Goal: Find contact information: Find contact information

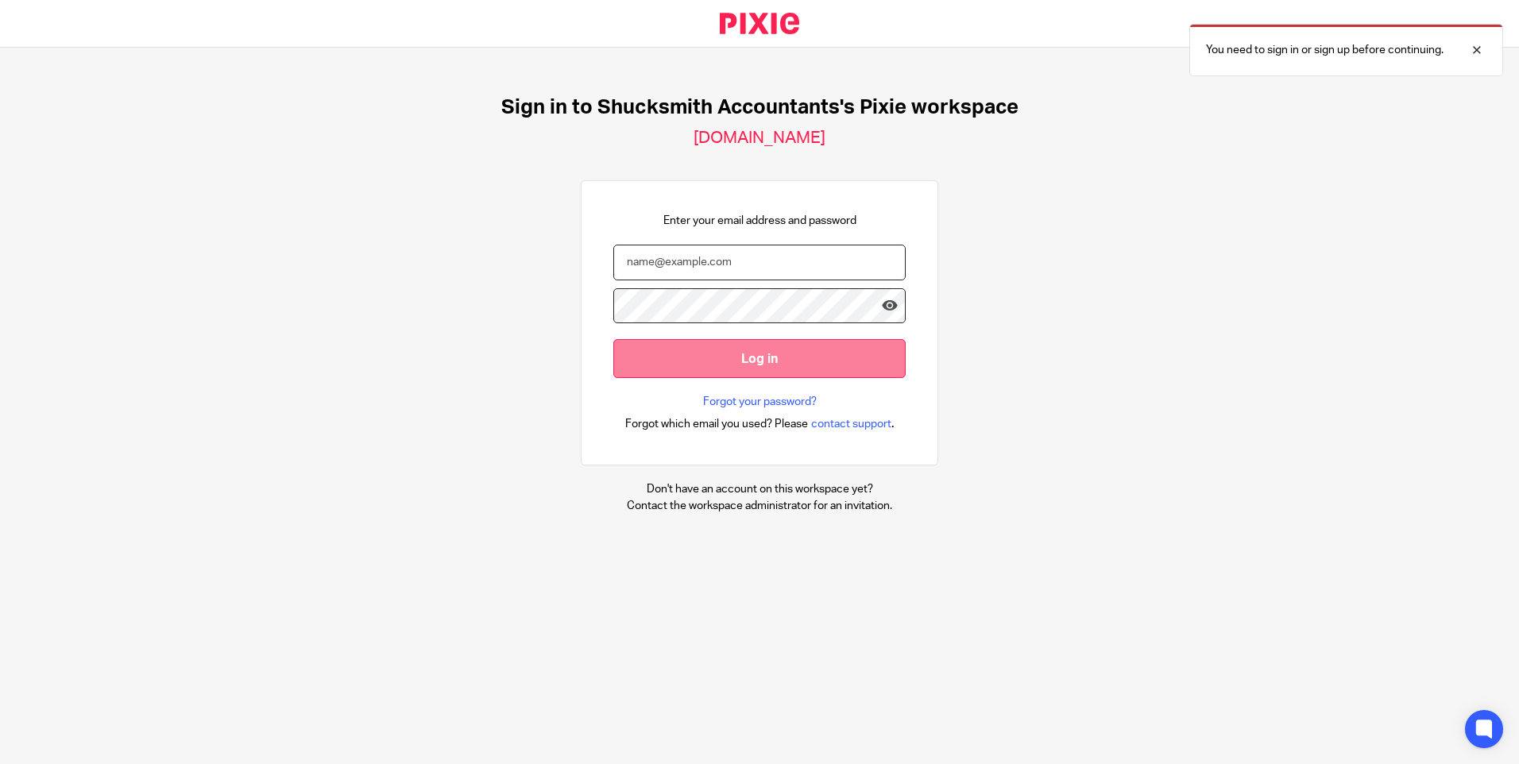
type input "[EMAIL_ADDRESS][DOMAIN_NAME]"
click at [761, 359] on input "Log in" at bounding box center [759, 358] width 292 height 39
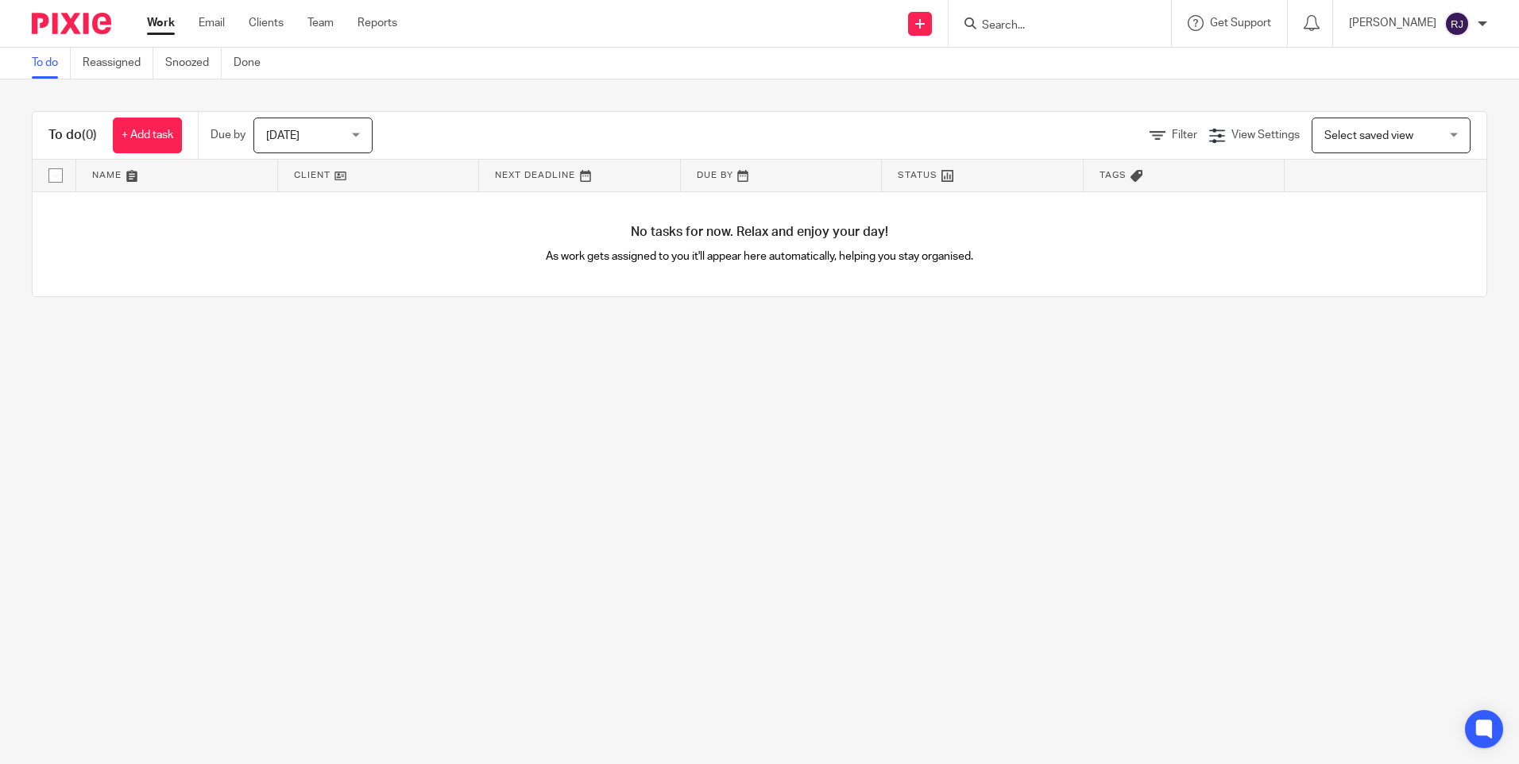
click at [1011, 23] on input "Search" at bounding box center [1052, 26] width 143 height 14
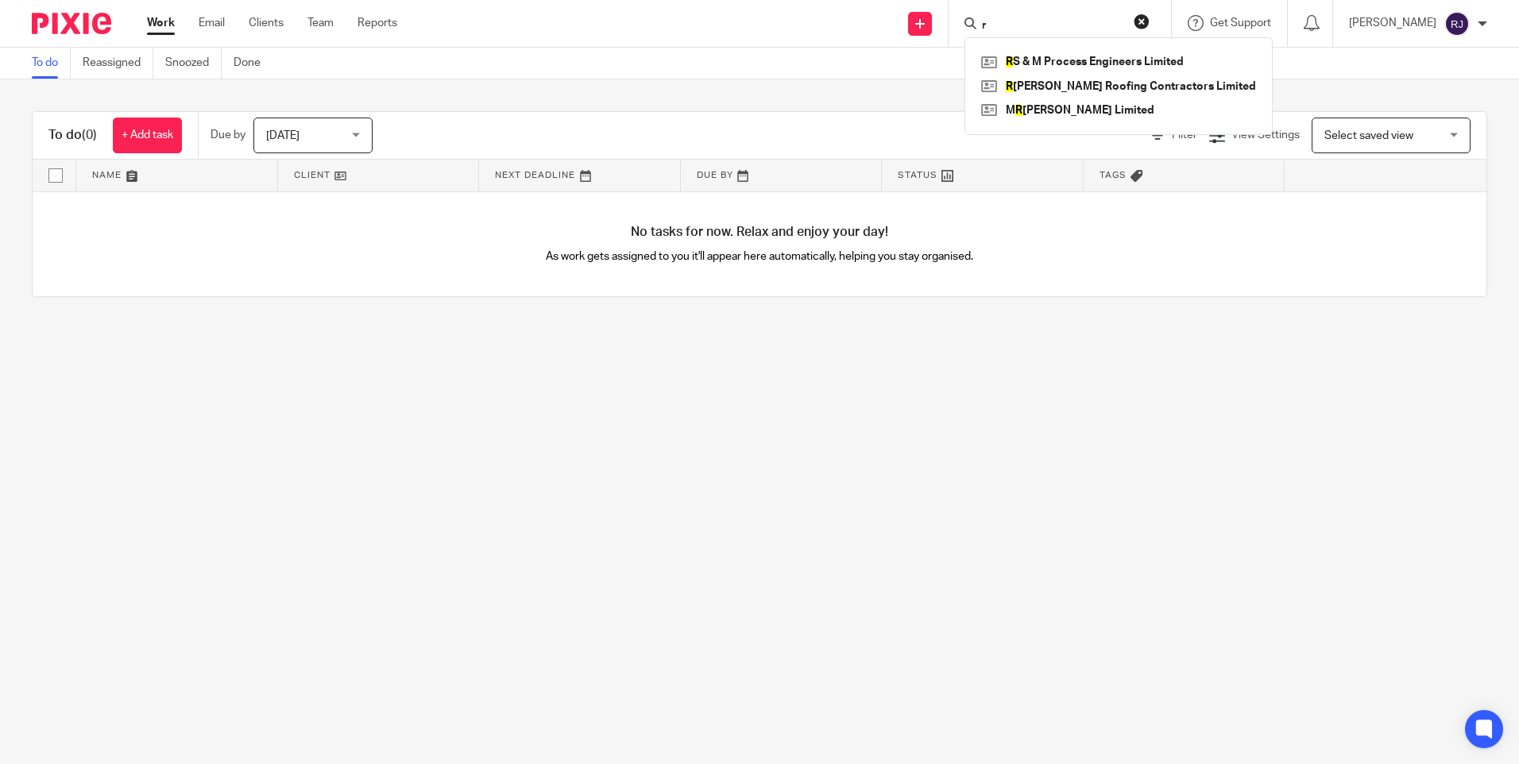
type input "r"
type input "R & J Connole"
click at [1150, 18] on button "reset" at bounding box center [1142, 22] width 16 height 16
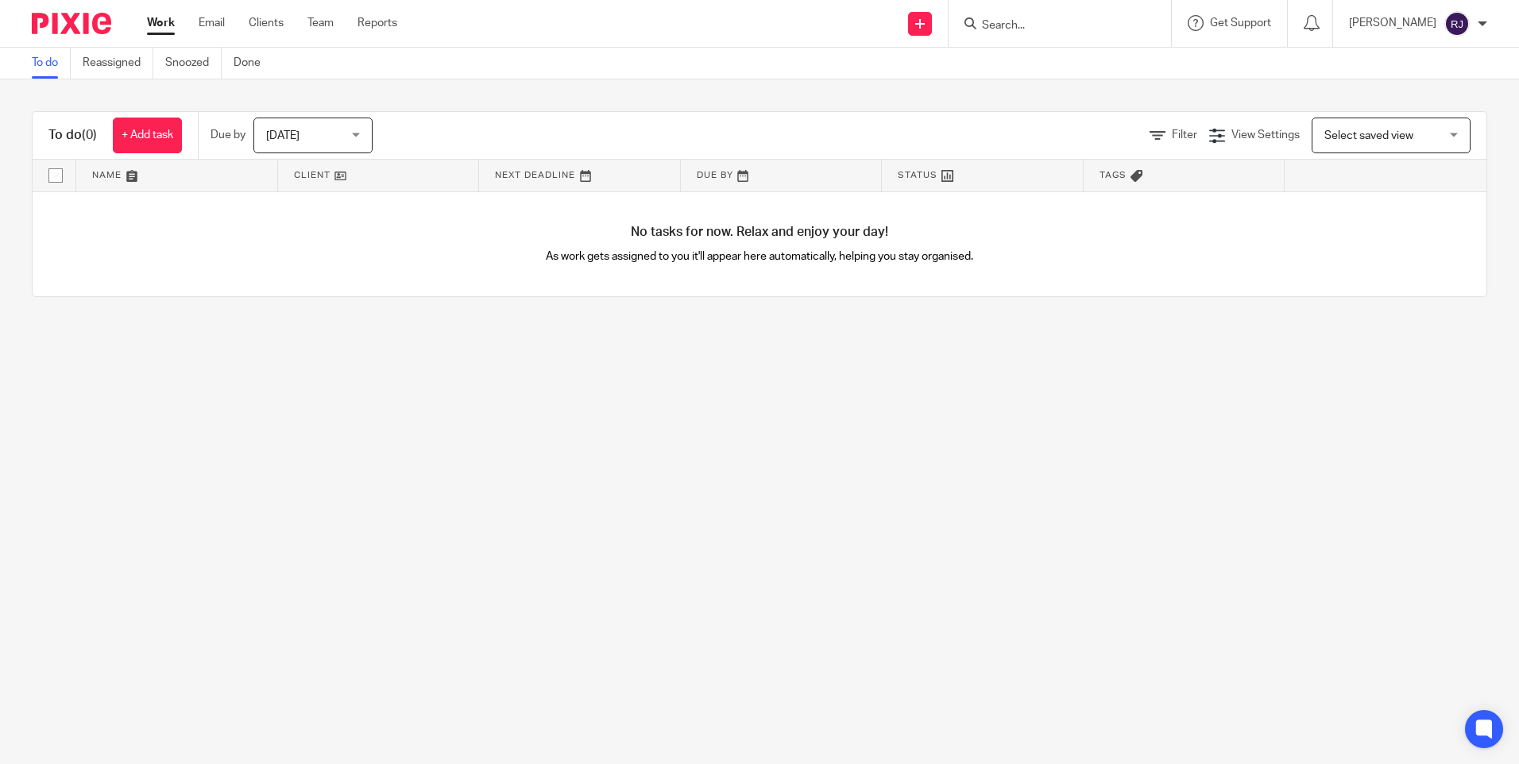
click at [1040, 29] on input "Search" at bounding box center [1052, 26] width 143 height 14
type input "mr h weber"
click button "submit" at bounding box center [0, 0] width 0 height 0
click at [780, 15] on div "Send new email Create task Add client Request signature mr h weber No results f…" at bounding box center [970, 23] width 1098 height 47
click at [1049, 19] on input "Search" at bounding box center [1052, 26] width 143 height 14
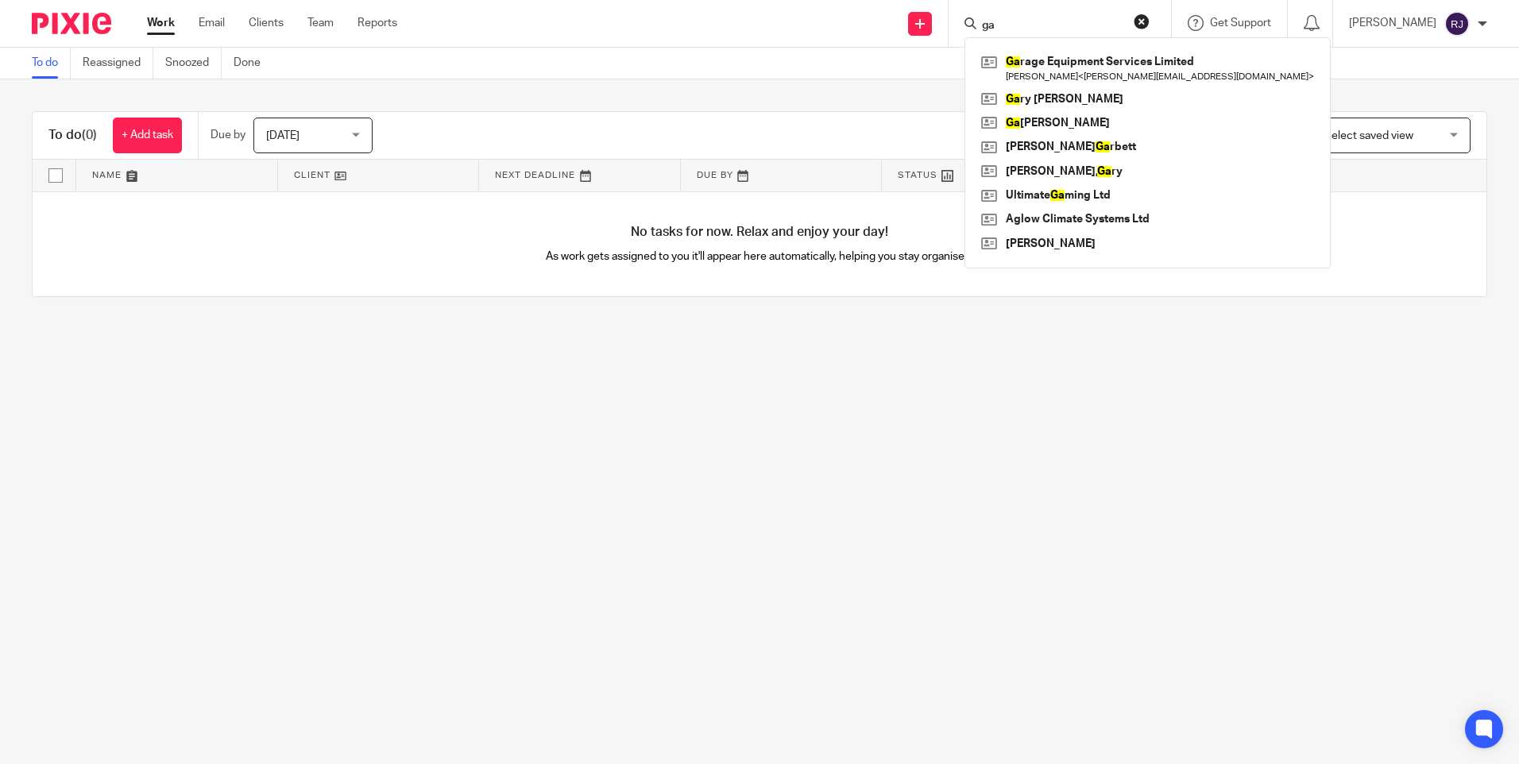
type input "g"
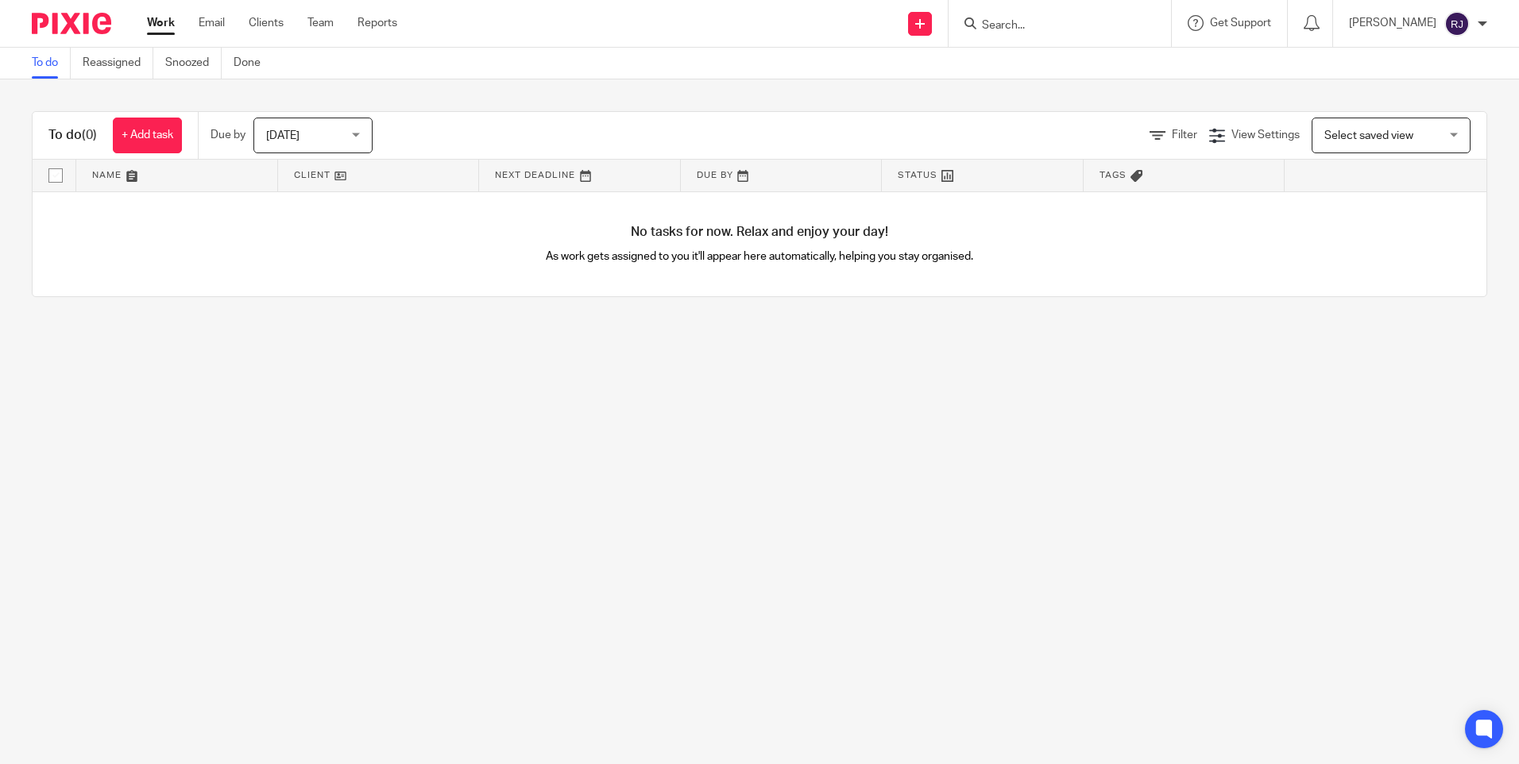
click at [1043, 25] on input "Search" at bounding box center [1052, 26] width 143 height 14
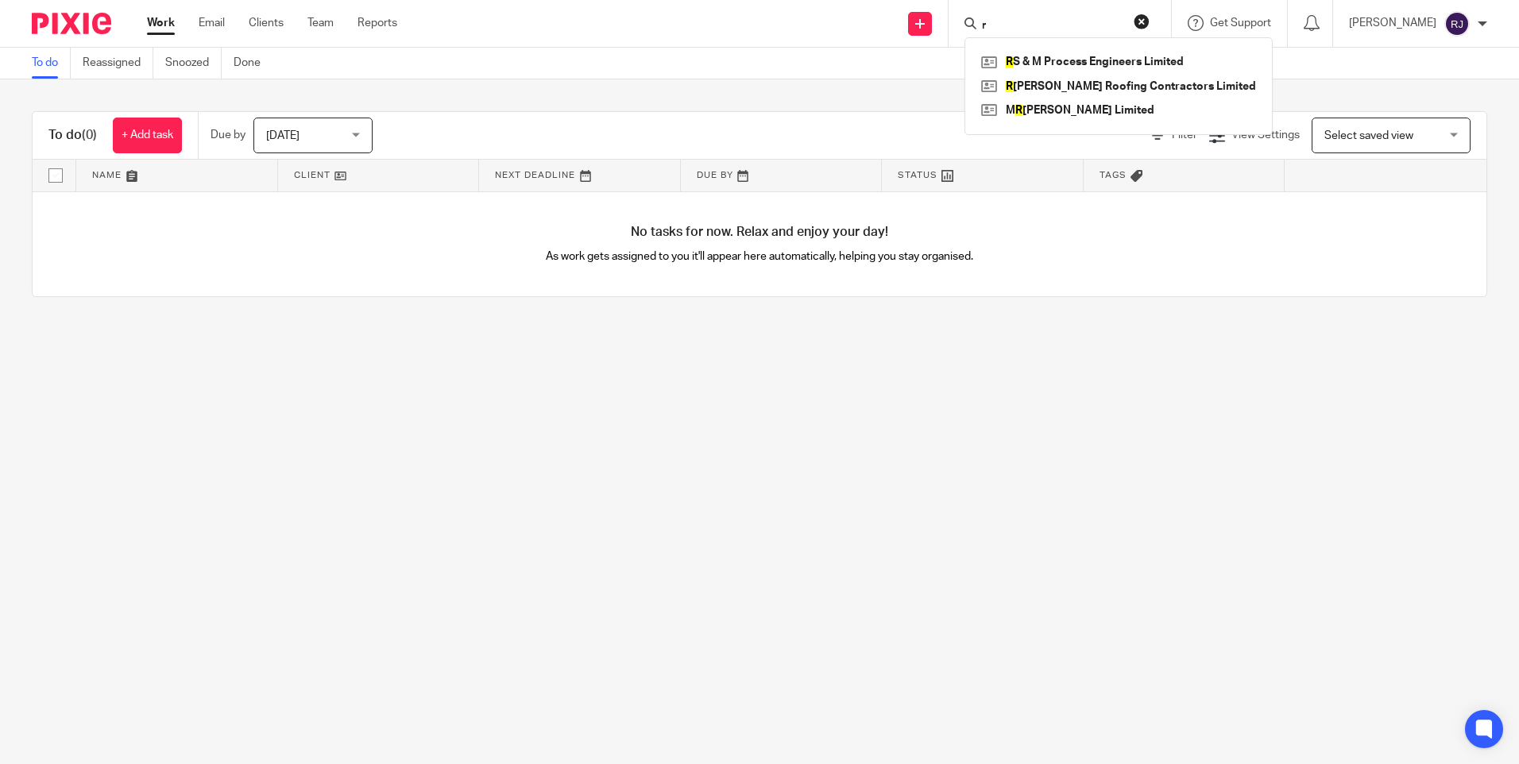
type input "r"
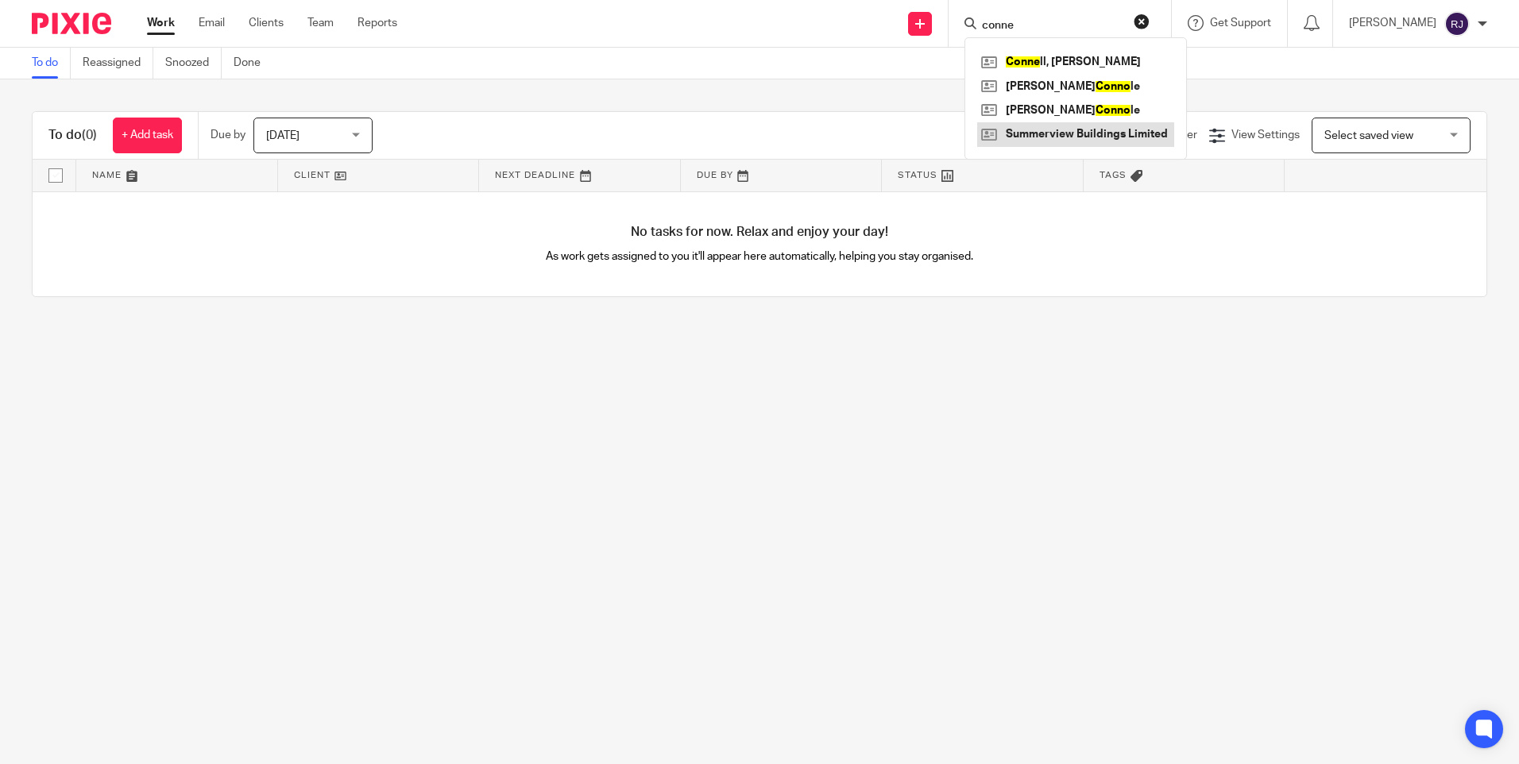
type input "conne"
click at [1120, 135] on link at bounding box center [1075, 134] width 197 height 24
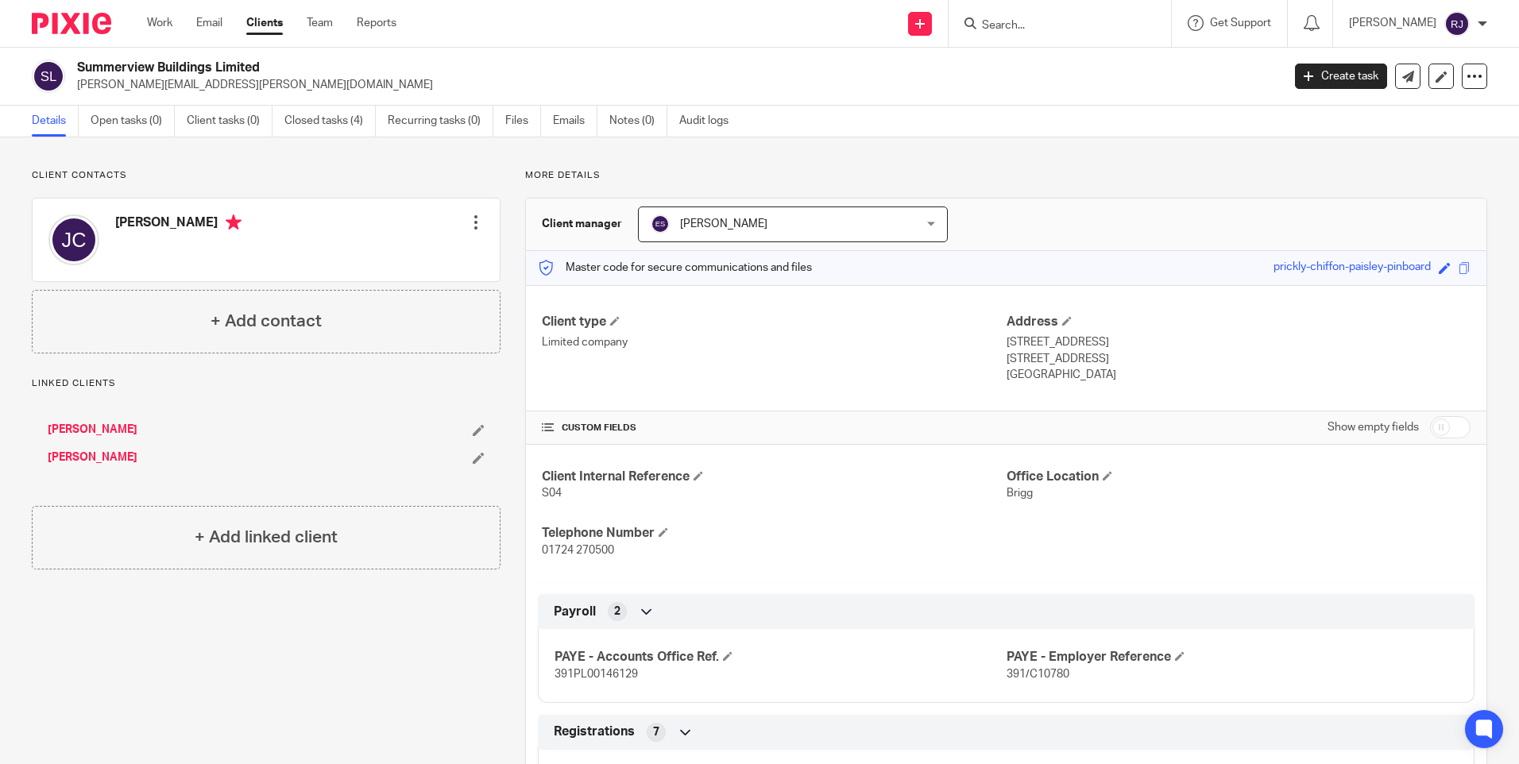
click at [1009, 24] on input "Search" at bounding box center [1052, 26] width 143 height 14
type input "[PERSON_NAME]"
click at [1058, 55] on link at bounding box center [1098, 62] width 242 height 24
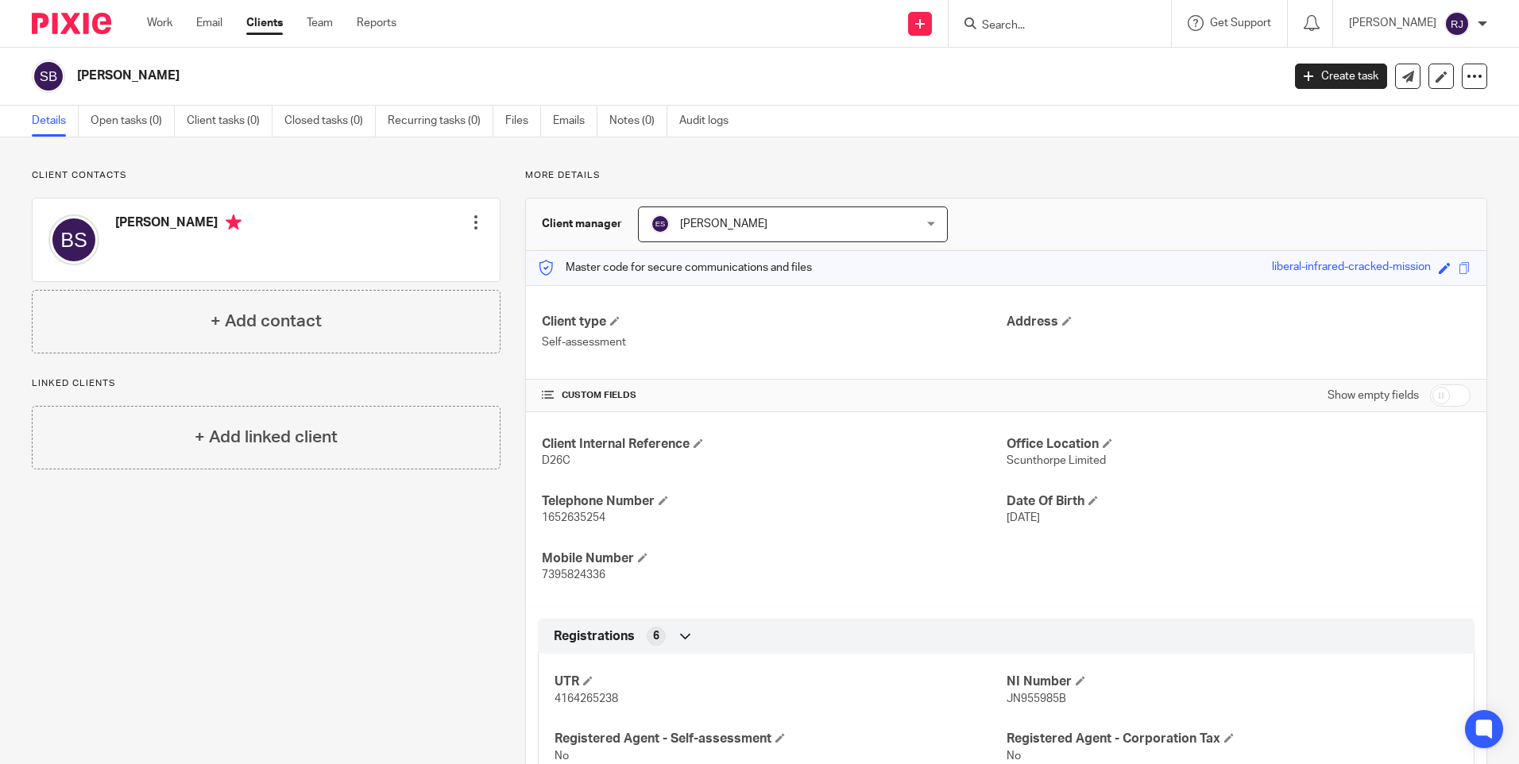
click at [1017, 29] on input "Search" at bounding box center [1052, 26] width 143 height 14
type input "p j punshon"
click at [1150, 20] on button "reset" at bounding box center [1142, 22] width 16 height 16
click at [1032, 21] on input "Search" at bounding box center [1052, 26] width 143 height 14
type input "wendy"
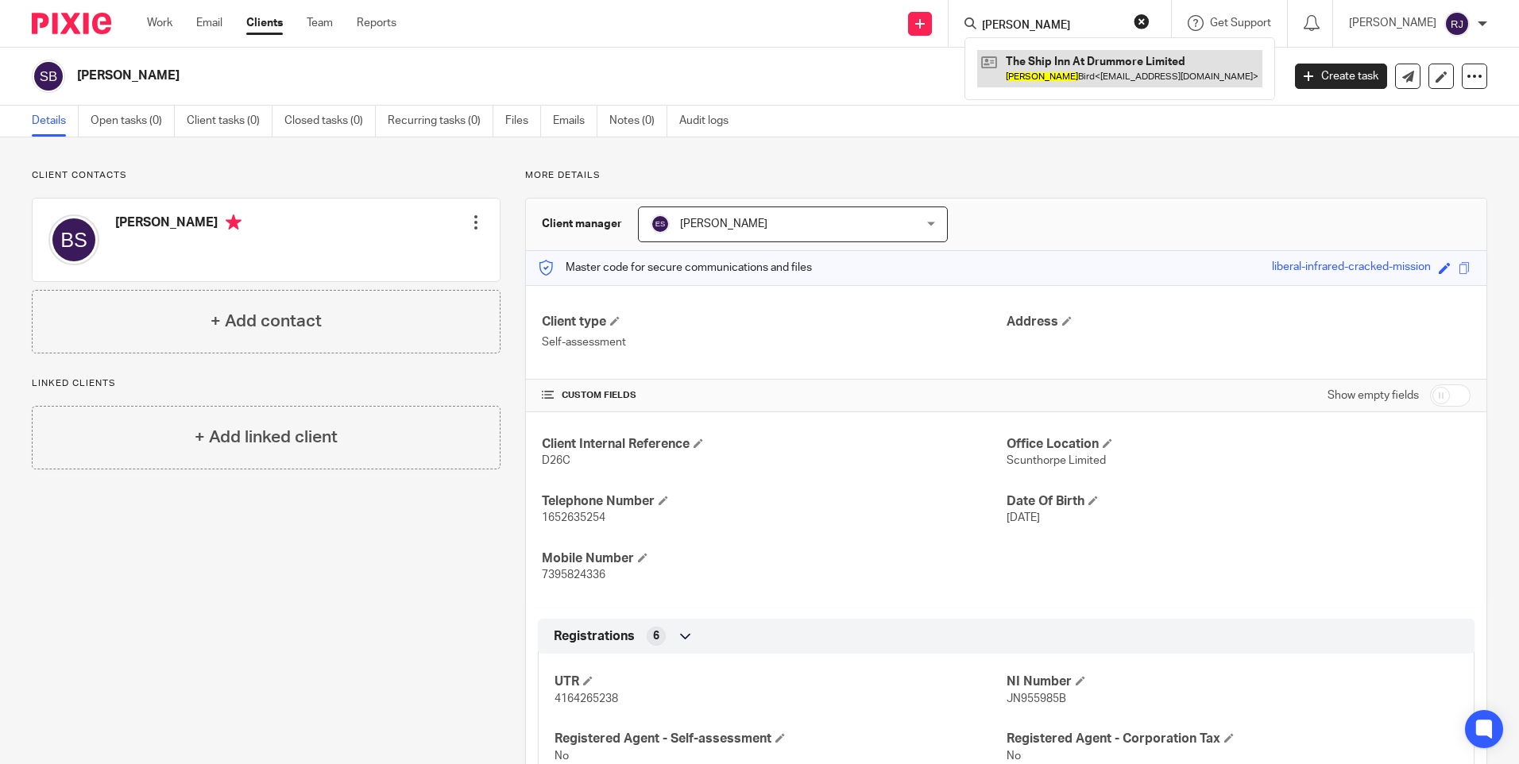
click at [1127, 59] on link at bounding box center [1119, 68] width 285 height 37
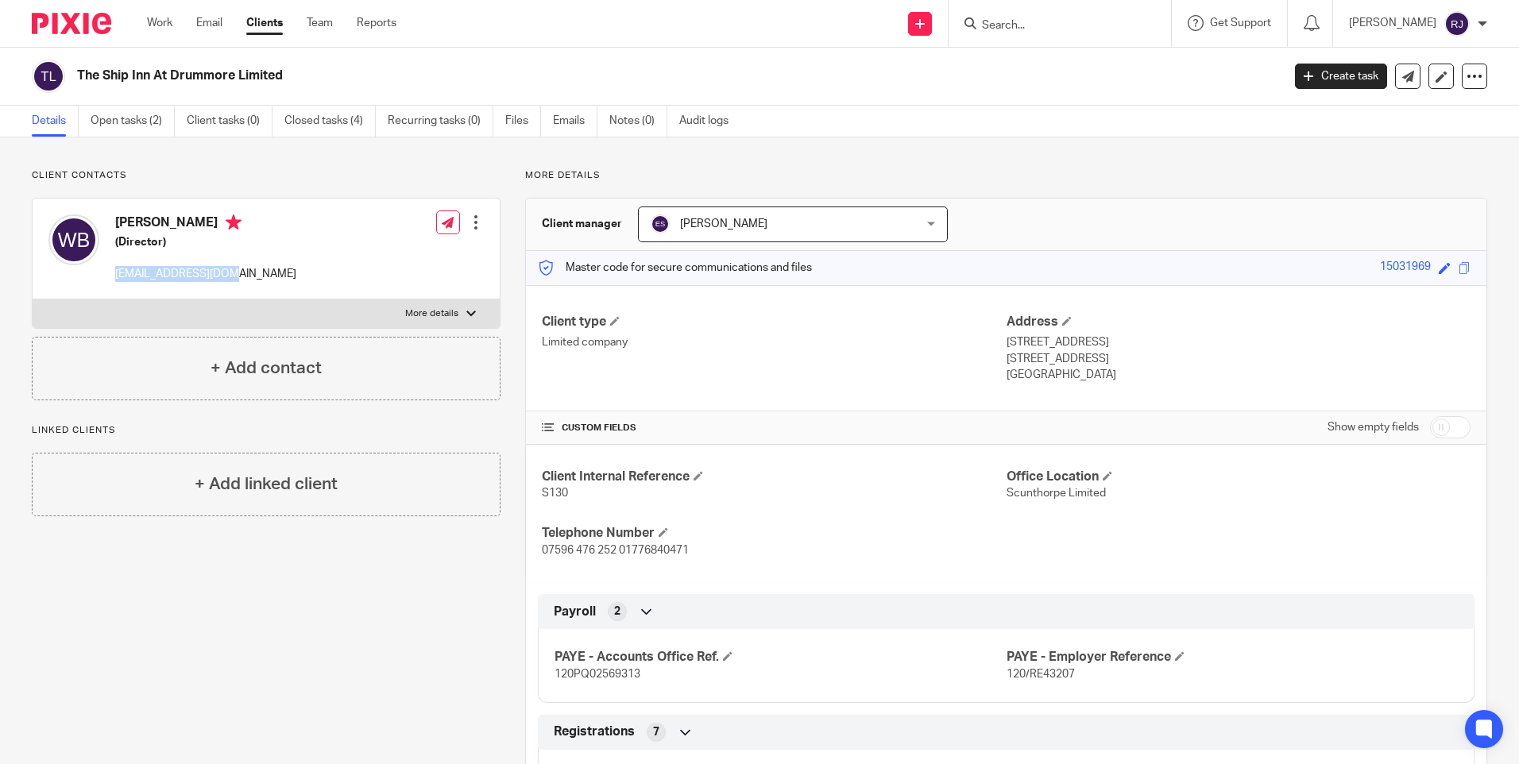
drag, startPoint x: 238, startPoint y: 271, endPoint x: 118, endPoint y: 280, distance: 120.4
click at [118, 280] on div "Wendy Bird (Director) mewendy@hotmail.com Edit contact Create client from conta…" at bounding box center [266, 249] width 467 height 101
drag, startPoint x: 118, startPoint y: 280, endPoint x: 125, endPoint y: 273, distance: 10.1
copy p "mewendy@hotmail.com"
click at [1006, 17] on form at bounding box center [1065, 24] width 169 height 20
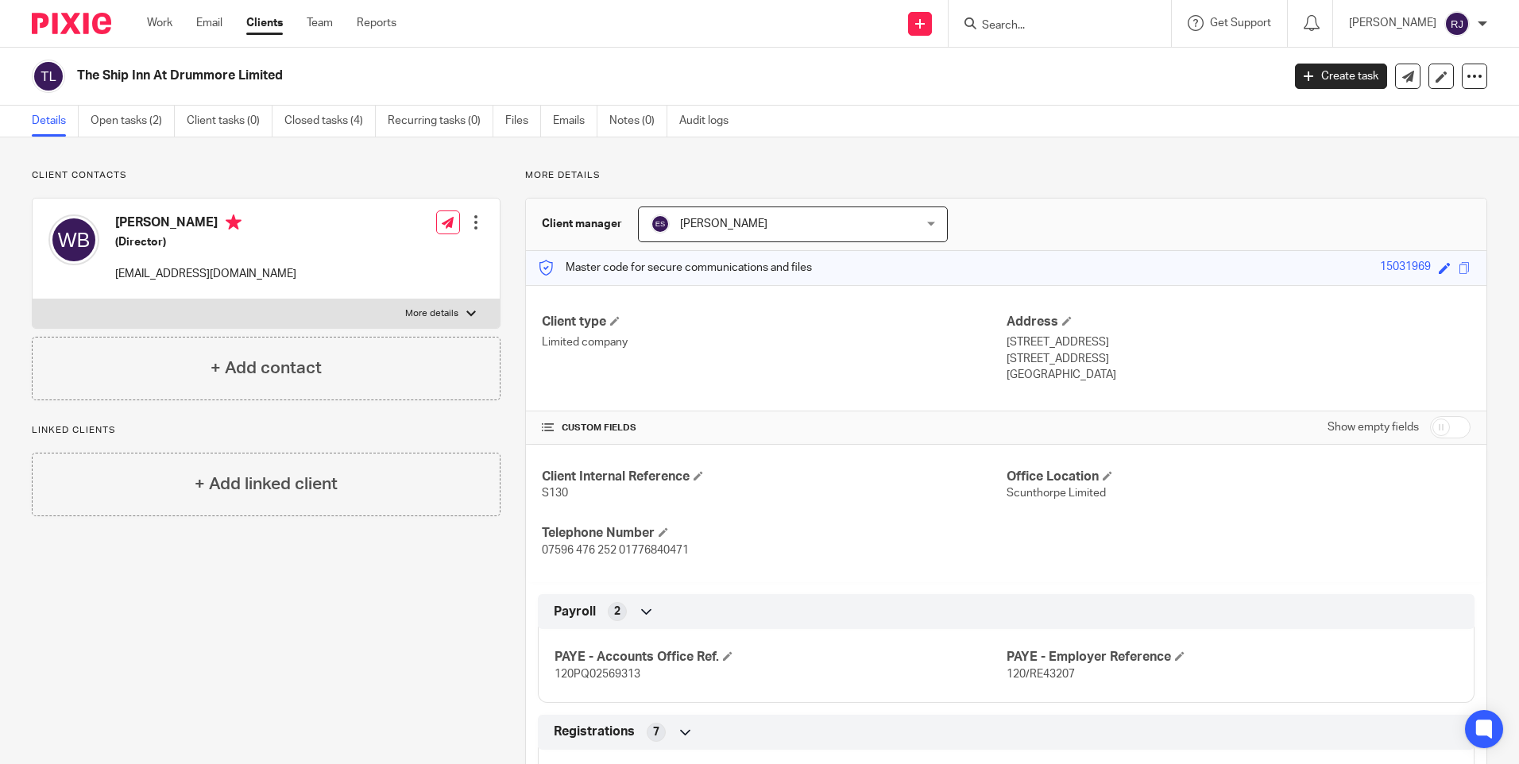
drag, startPoint x: 1006, startPoint y: 17, endPoint x: 1040, endPoint y: 9, distance: 35.3
click at [1040, 9] on div at bounding box center [1060, 23] width 222 height 47
click at [1027, 21] on input "Search" at bounding box center [1052, 26] width 143 height 14
paste input "Carol Hughes"
type input "Carol Hughes"
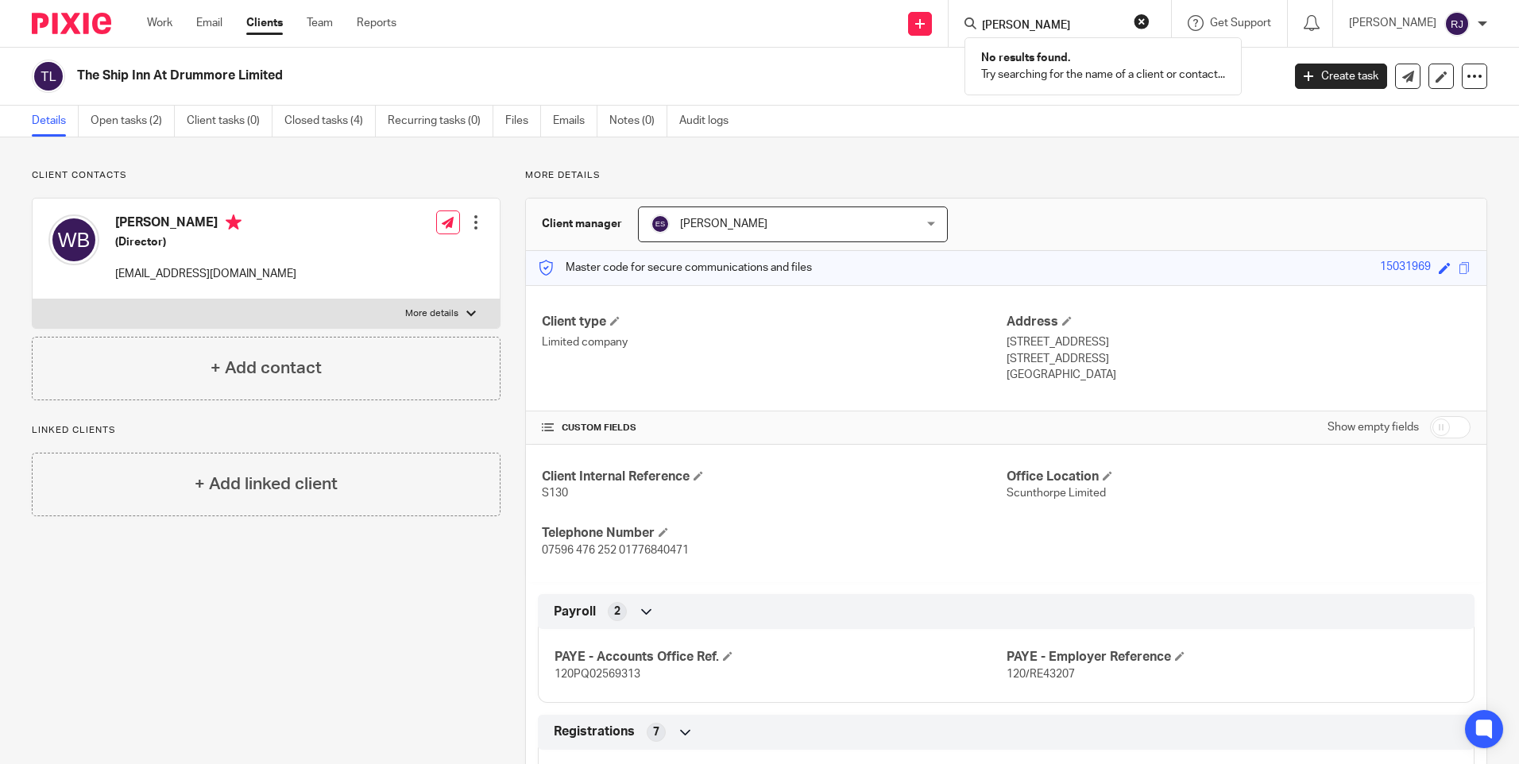
click at [1150, 18] on button "reset" at bounding box center [1142, 22] width 16 height 16
click at [1058, 19] on input "Search" at bounding box center [1052, 26] width 143 height 14
type input "john lait"
drag, startPoint x: 1167, startPoint y: 21, endPoint x: 1159, endPoint y: 21, distance: 8.7
click at [1150, 21] on button "reset" at bounding box center [1142, 22] width 16 height 16
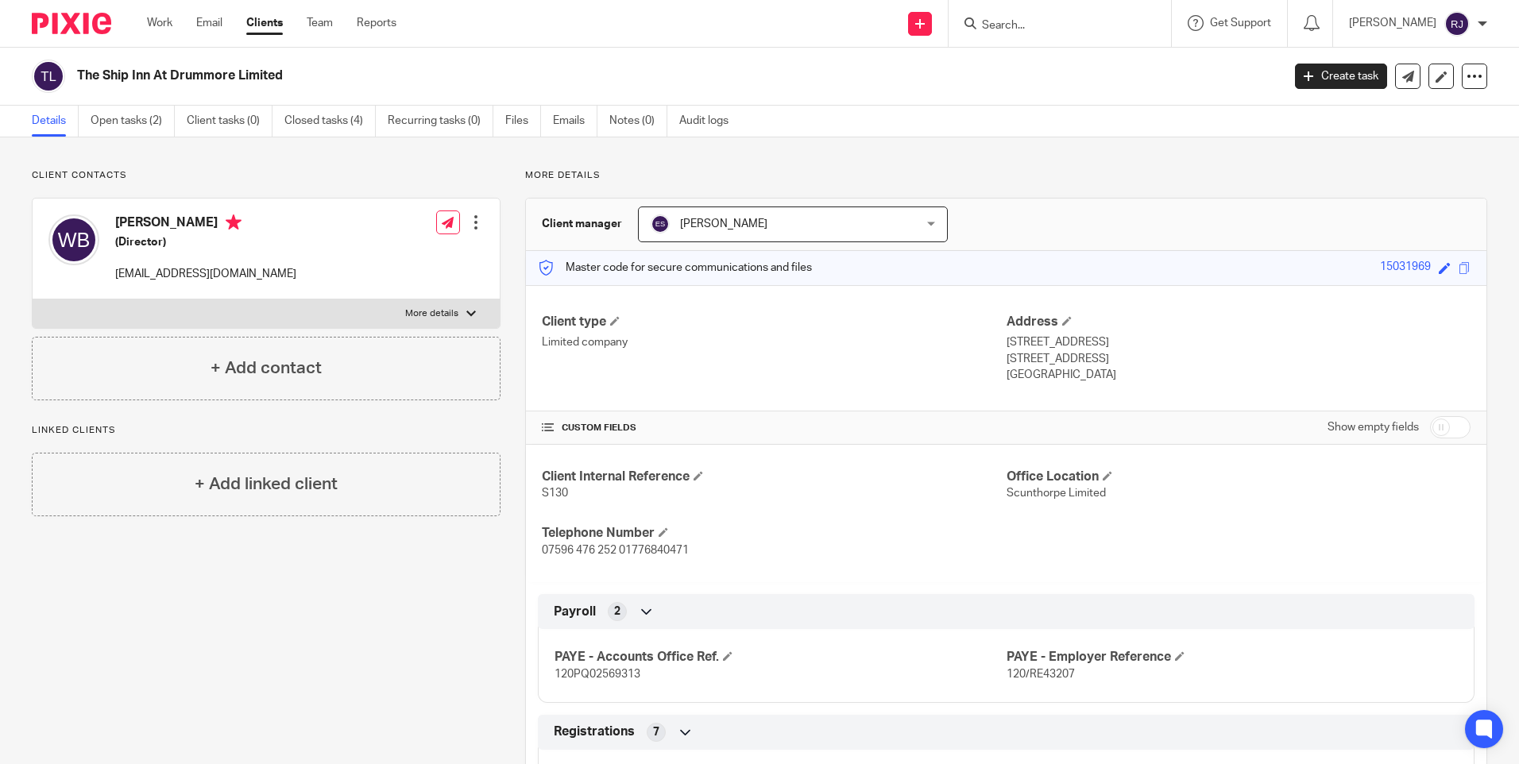
click at [1058, 30] on input "Search" at bounding box center [1052, 26] width 143 height 14
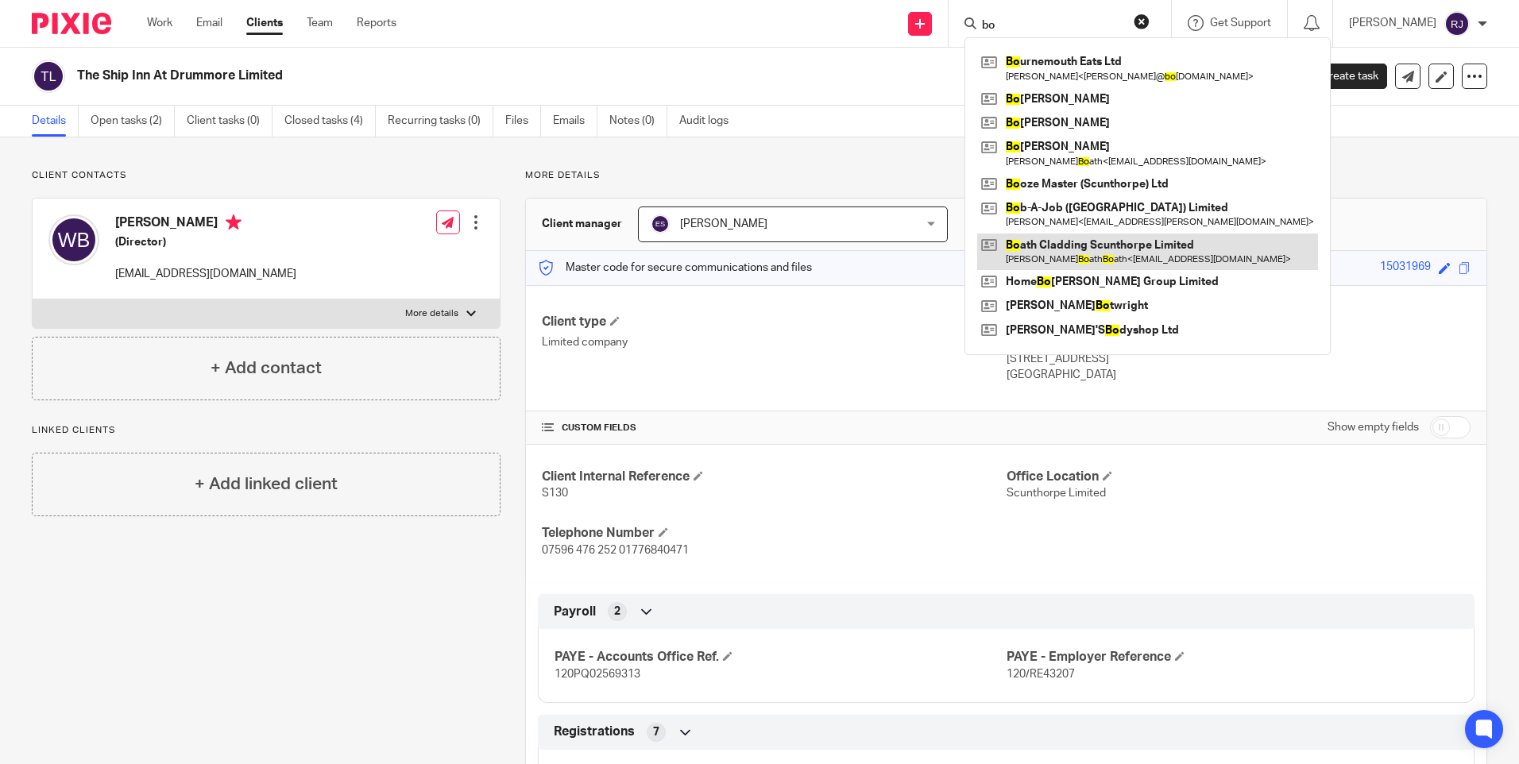
type input "bo"
click at [1115, 247] on link at bounding box center [1147, 252] width 341 height 37
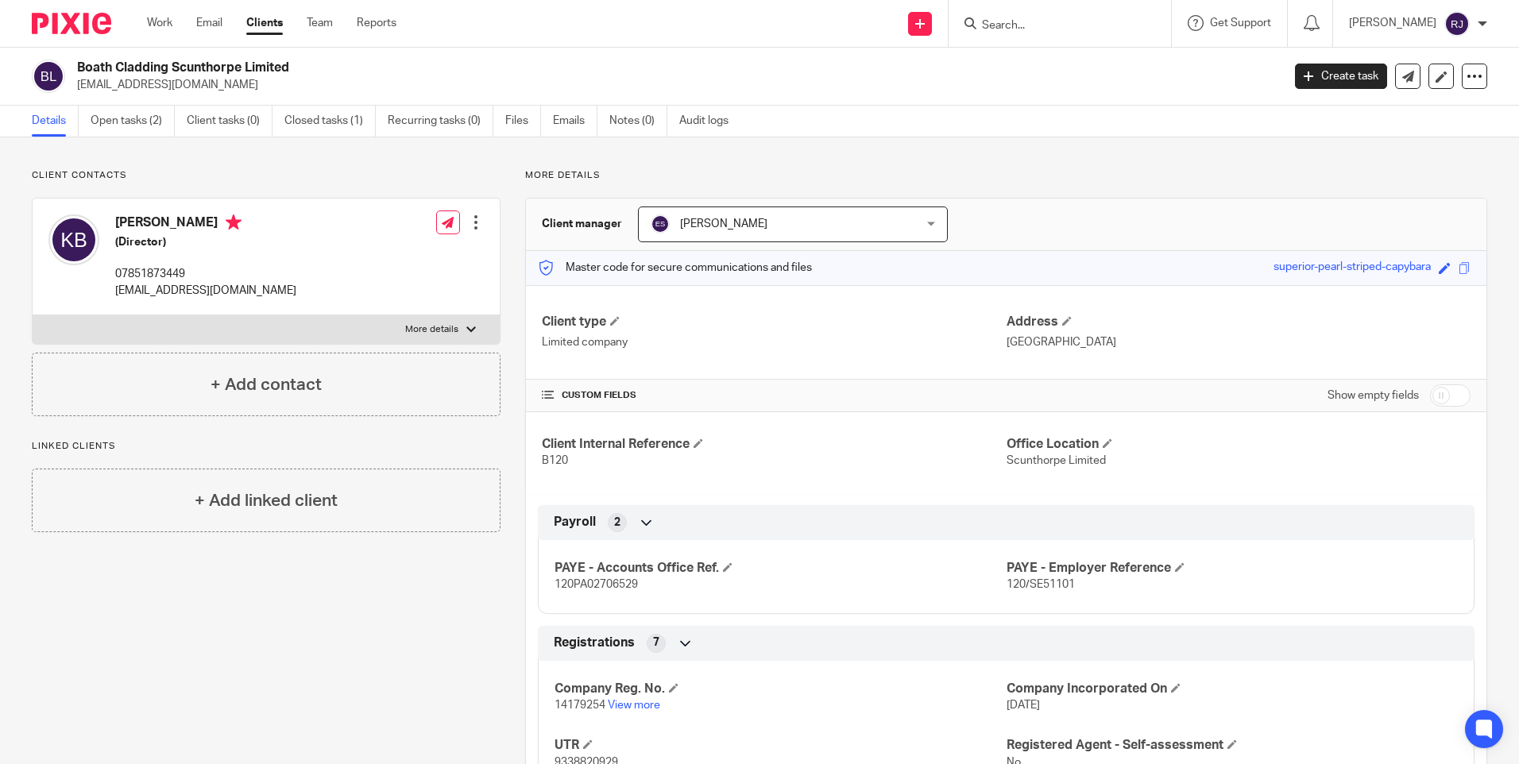
drag, startPoint x: 187, startPoint y: 87, endPoint x: 73, endPoint y: 91, distance: 113.7
click at [73, 91] on div "Boath Cladding Scunthorpe Limited [EMAIL_ADDRESS][DOMAIN_NAME]" at bounding box center [652, 76] width 1240 height 33
copy p "[EMAIL_ADDRESS][DOMAIN_NAME]"
click at [1028, 22] on input "Search" at bounding box center [1052, 26] width 143 height 14
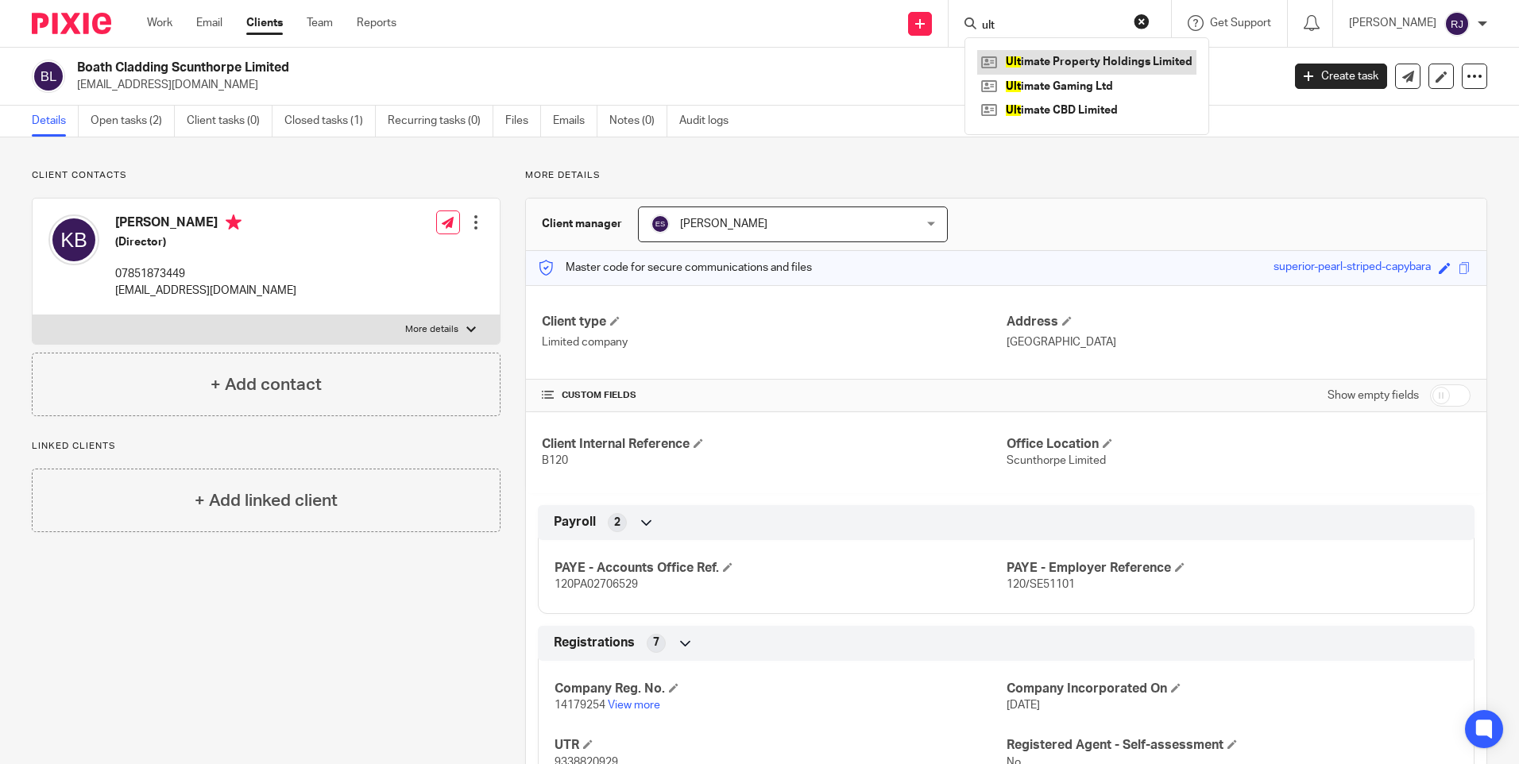
type input "ult"
click at [1058, 57] on link at bounding box center [1086, 62] width 219 height 24
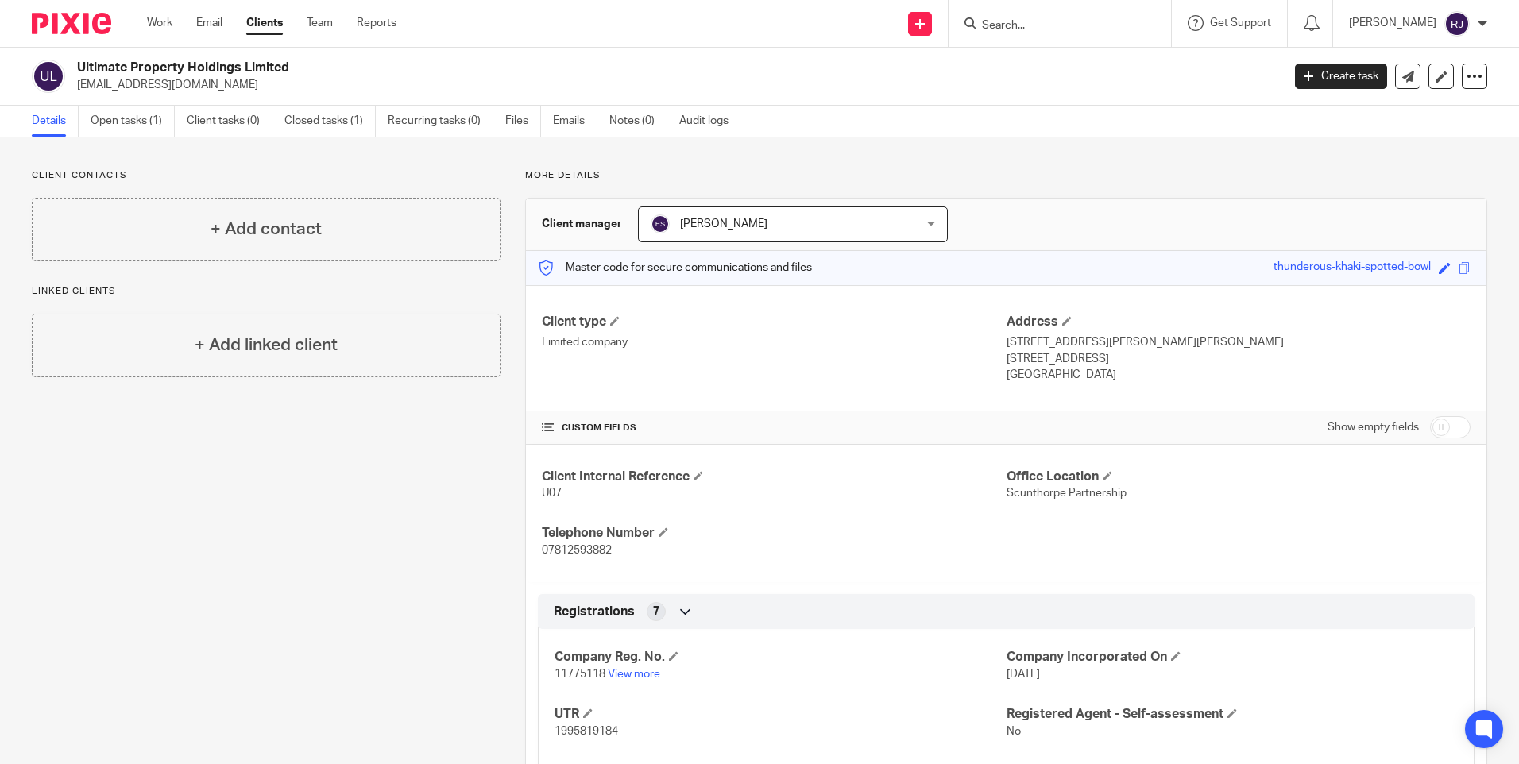
drag, startPoint x: 184, startPoint y: 84, endPoint x: 72, endPoint y: 87, distance: 112.9
click at [72, 87] on div "Ultimate Property Holdings Limited [EMAIL_ADDRESS][DOMAIN_NAME]" at bounding box center [652, 76] width 1240 height 33
copy p "[EMAIL_ADDRESS][DOMAIN_NAME]"
click at [1022, 25] on input "Search" at bounding box center [1052, 26] width 143 height 14
type input "ul"
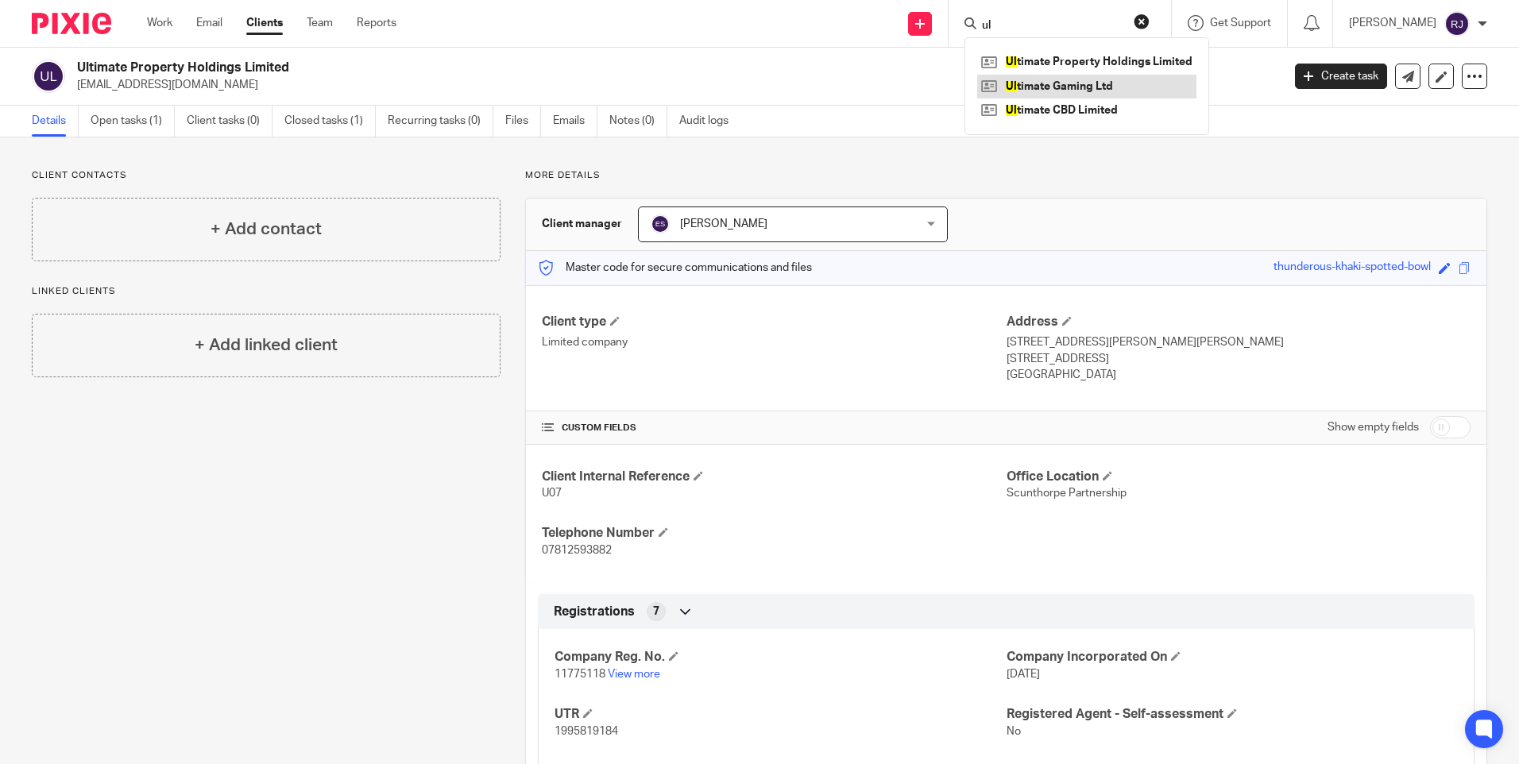
click at [1063, 91] on link at bounding box center [1086, 87] width 219 height 24
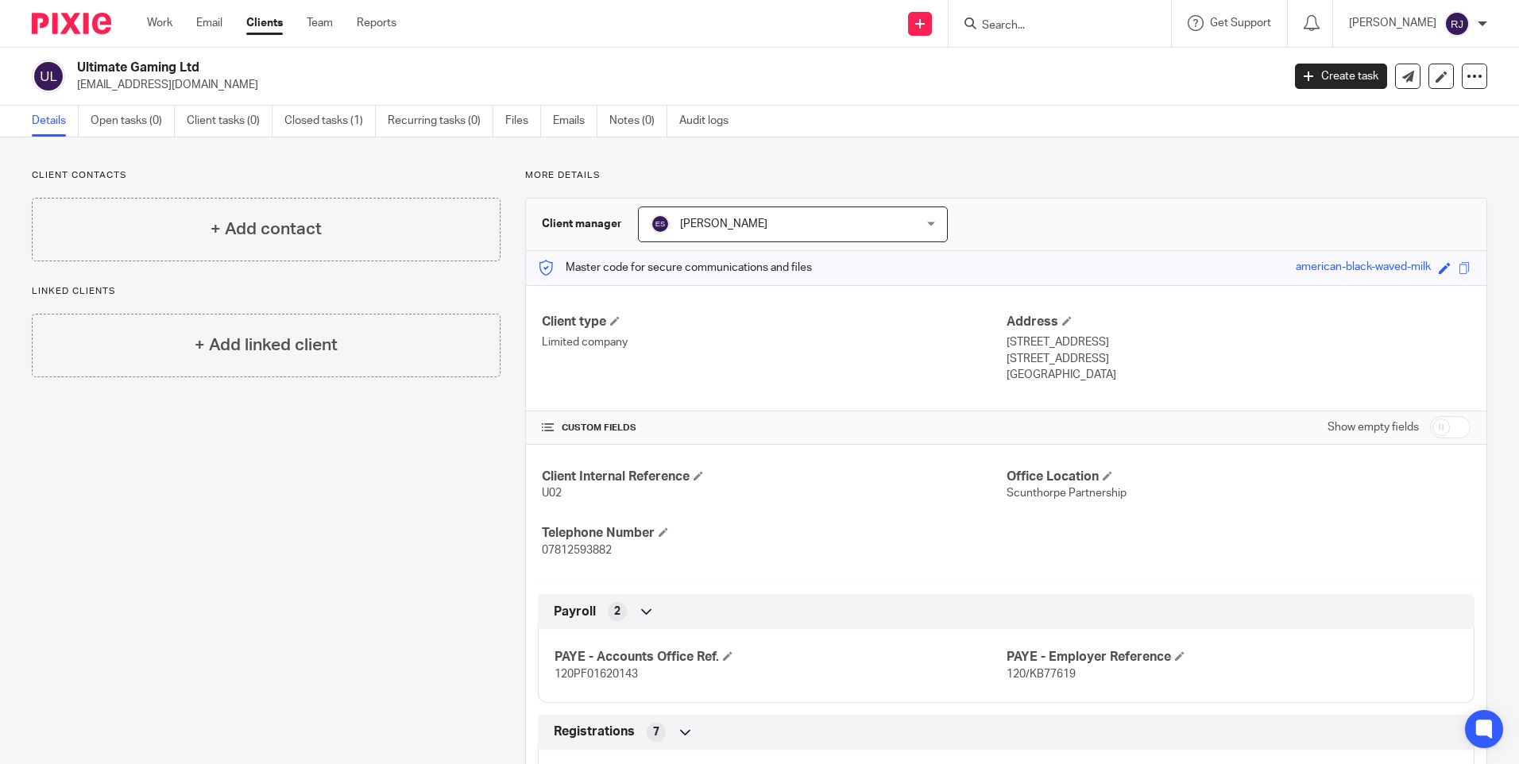
drag, startPoint x: 190, startPoint y: 79, endPoint x: 76, endPoint y: 99, distance: 115.3
click at [76, 99] on div "Ultimate Gaming Ltd [EMAIL_ADDRESS][DOMAIN_NAME] Create task Update from Compan…" at bounding box center [759, 77] width 1519 height 58
copy p "[EMAIL_ADDRESS][DOMAIN_NAME]"
click at [1027, 21] on input "Search" at bounding box center [1052, 26] width 143 height 14
type input "[PERSON_NAME] Pea"
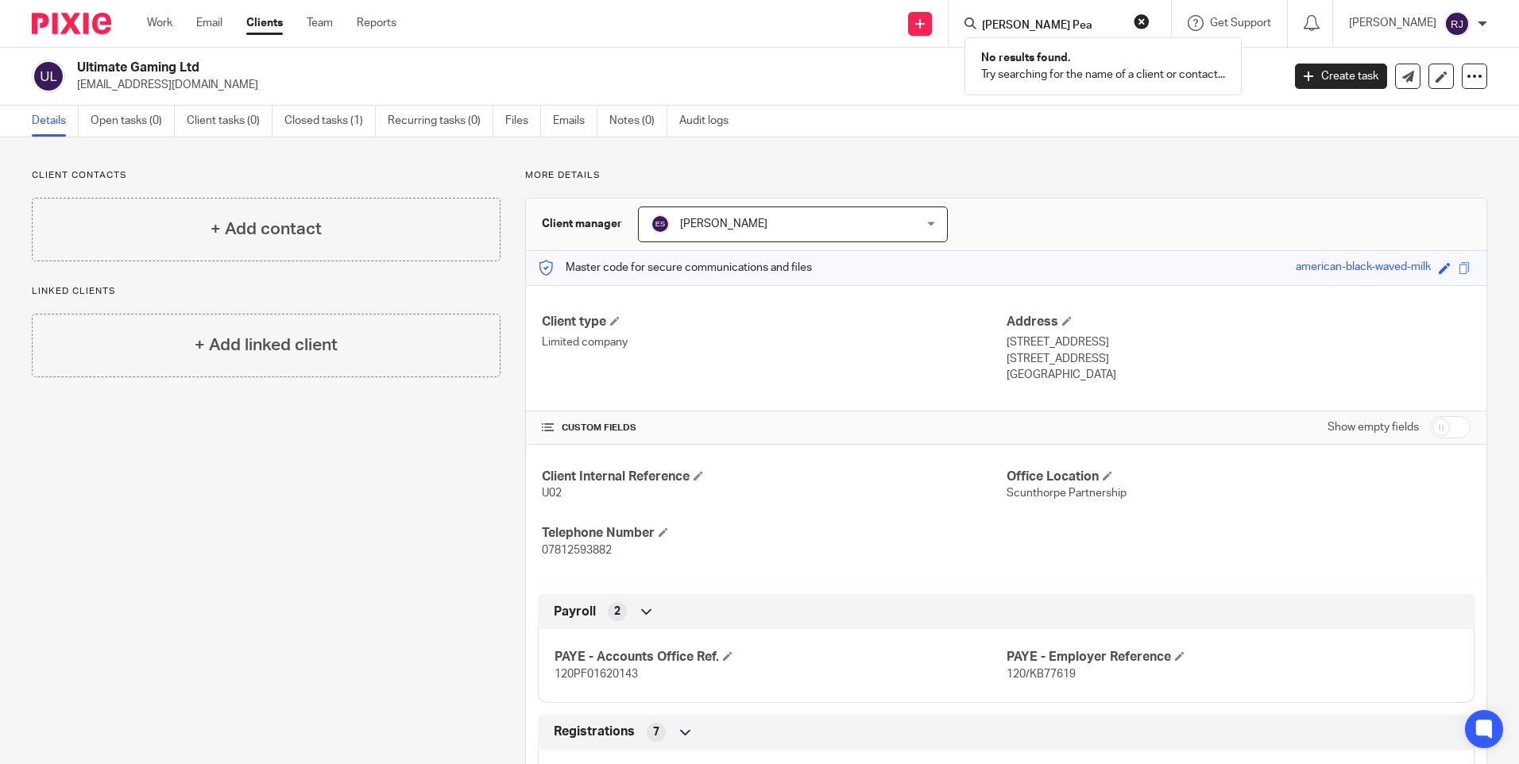
click at [1150, 21] on button "reset" at bounding box center [1142, 22] width 16 height 16
click at [1035, 26] on input "Search" at bounding box center [1052, 26] width 143 height 14
type input "known"
click button "submit" at bounding box center [0, 0] width 0 height 0
click at [1072, 63] on link at bounding box center [1075, 62] width 197 height 24
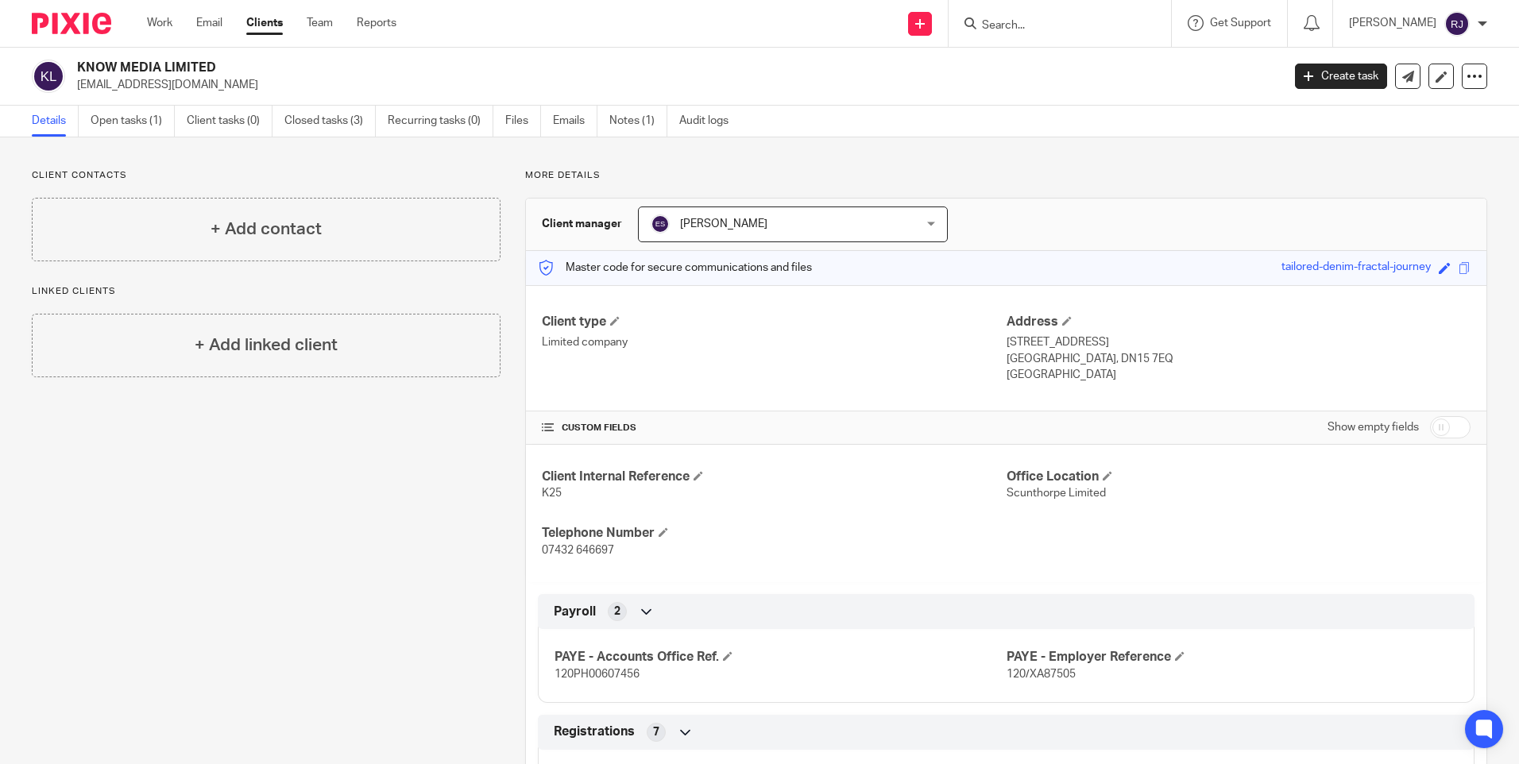
drag, startPoint x: 203, startPoint y: 82, endPoint x: 77, endPoint y: 87, distance: 126.5
click at [77, 87] on p "[EMAIL_ADDRESS][DOMAIN_NAME]" at bounding box center [674, 85] width 1194 height 16
copy p "[EMAIL_ADDRESS][DOMAIN_NAME]"
click at [1049, 20] on input "Search" at bounding box center [1052, 26] width 143 height 14
type input "buckingham"
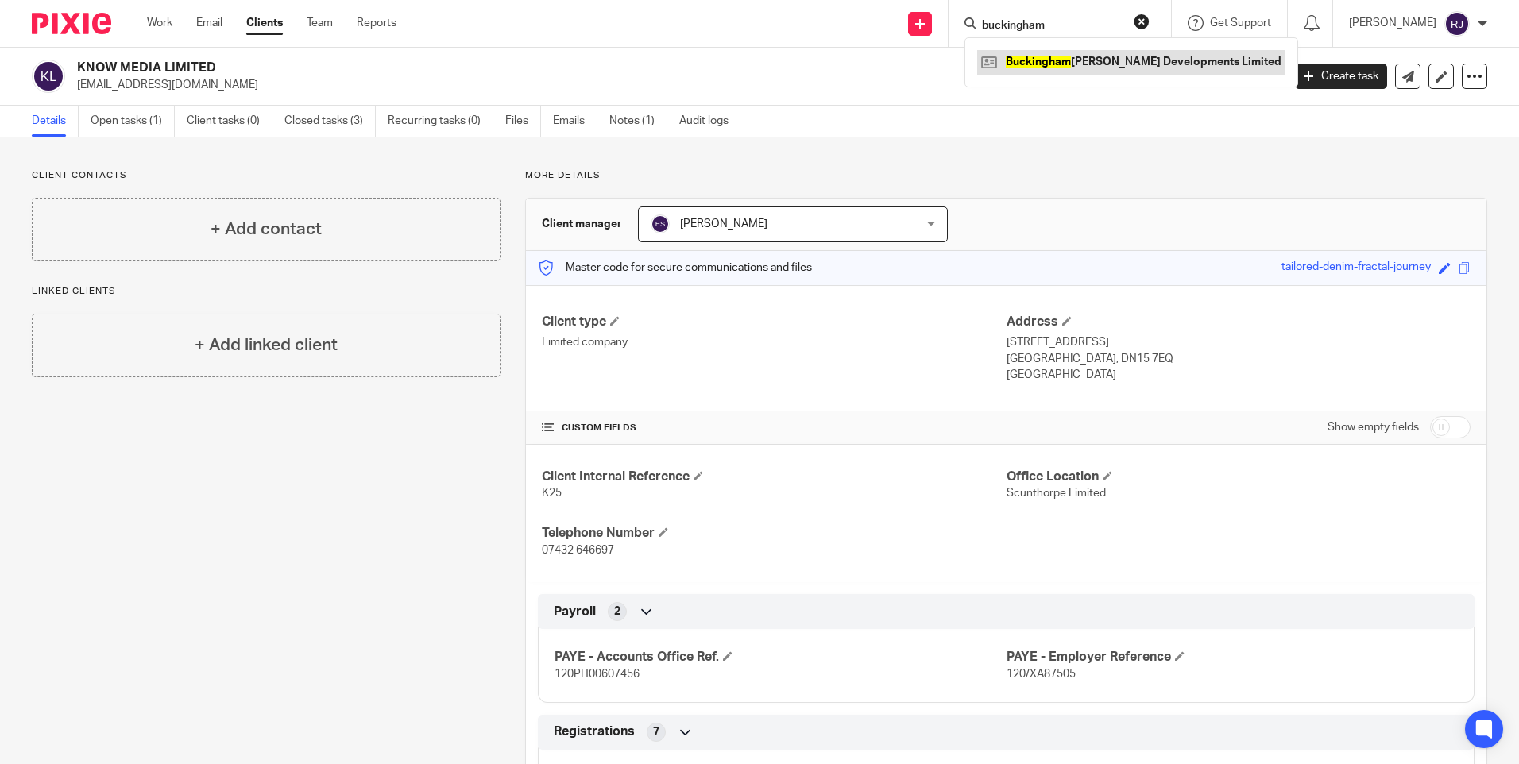
click at [1055, 60] on link at bounding box center [1131, 62] width 308 height 24
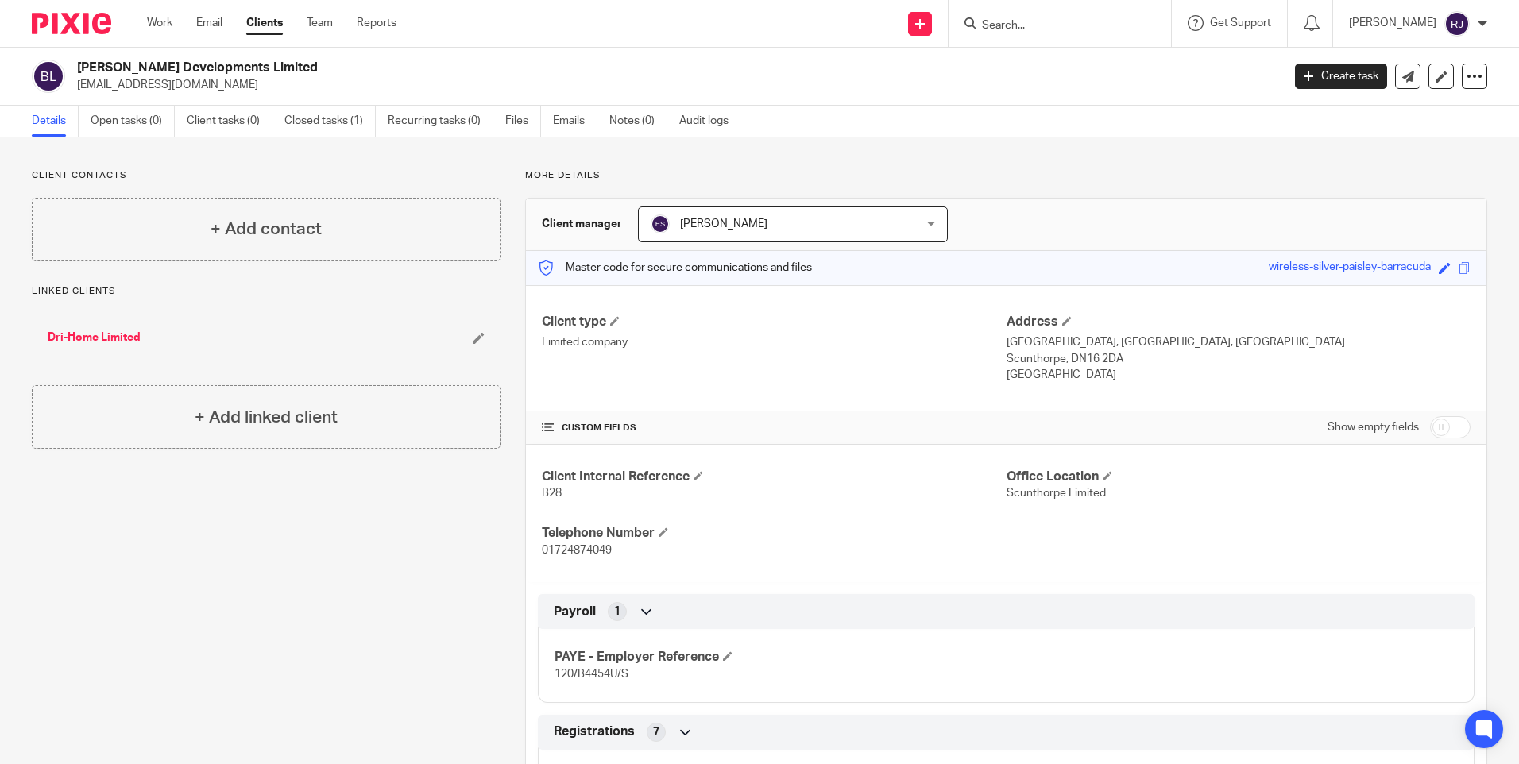
drag, startPoint x: 204, startPoint y: 91, endPoint x: 72, endPoint y: 93, distance: 131.9
click at [72, 93] on div "[PERSON_NAME] Developments Limited [EMAIL_ADDRESS][DOMAIN_NAME] Create task Upd…" at bounding box center [759, 77] width 1519 height 58
copy p "[EMAIL_ADDRESS][DOMAIN_NAME]"
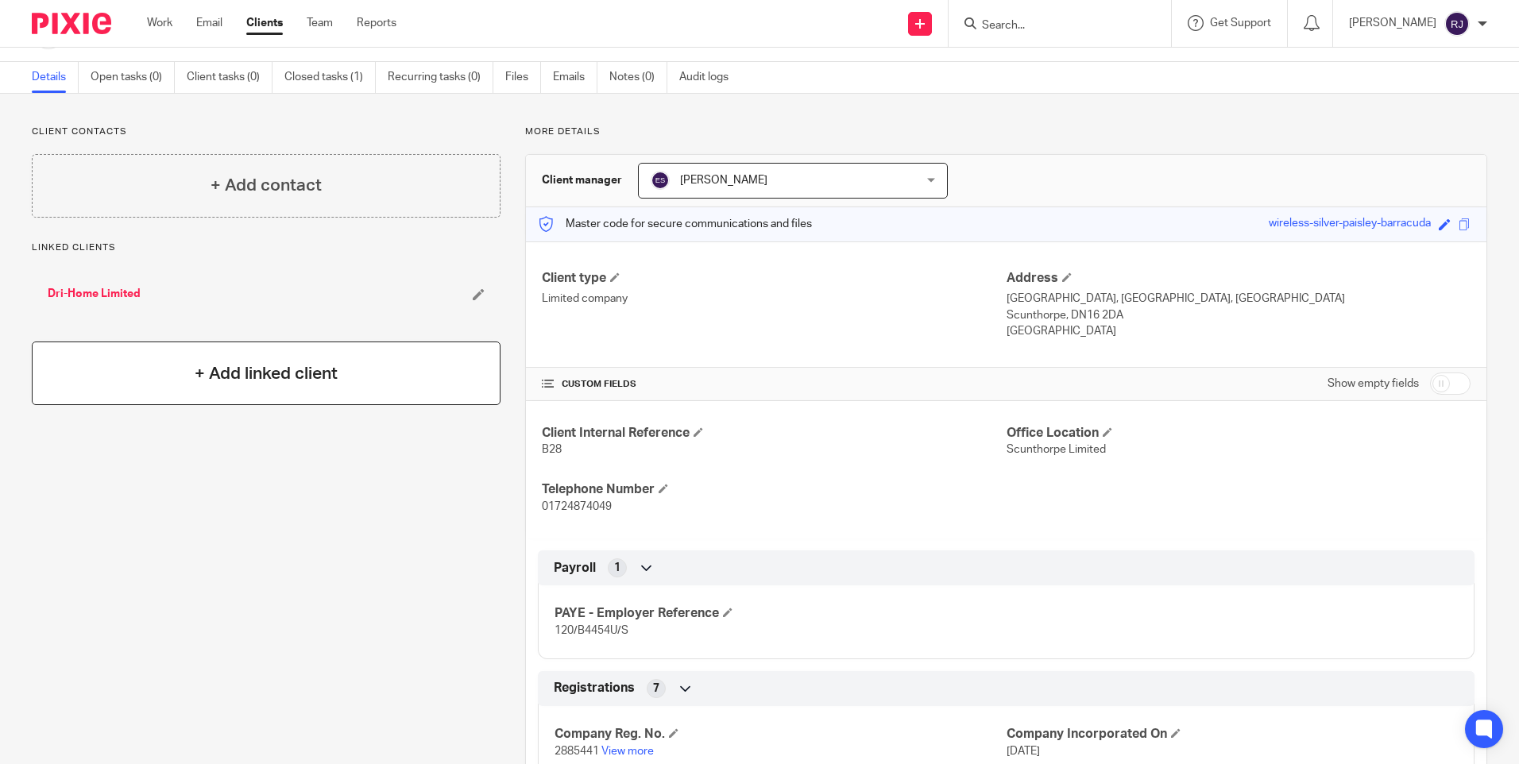
scroll to position [79, 0]
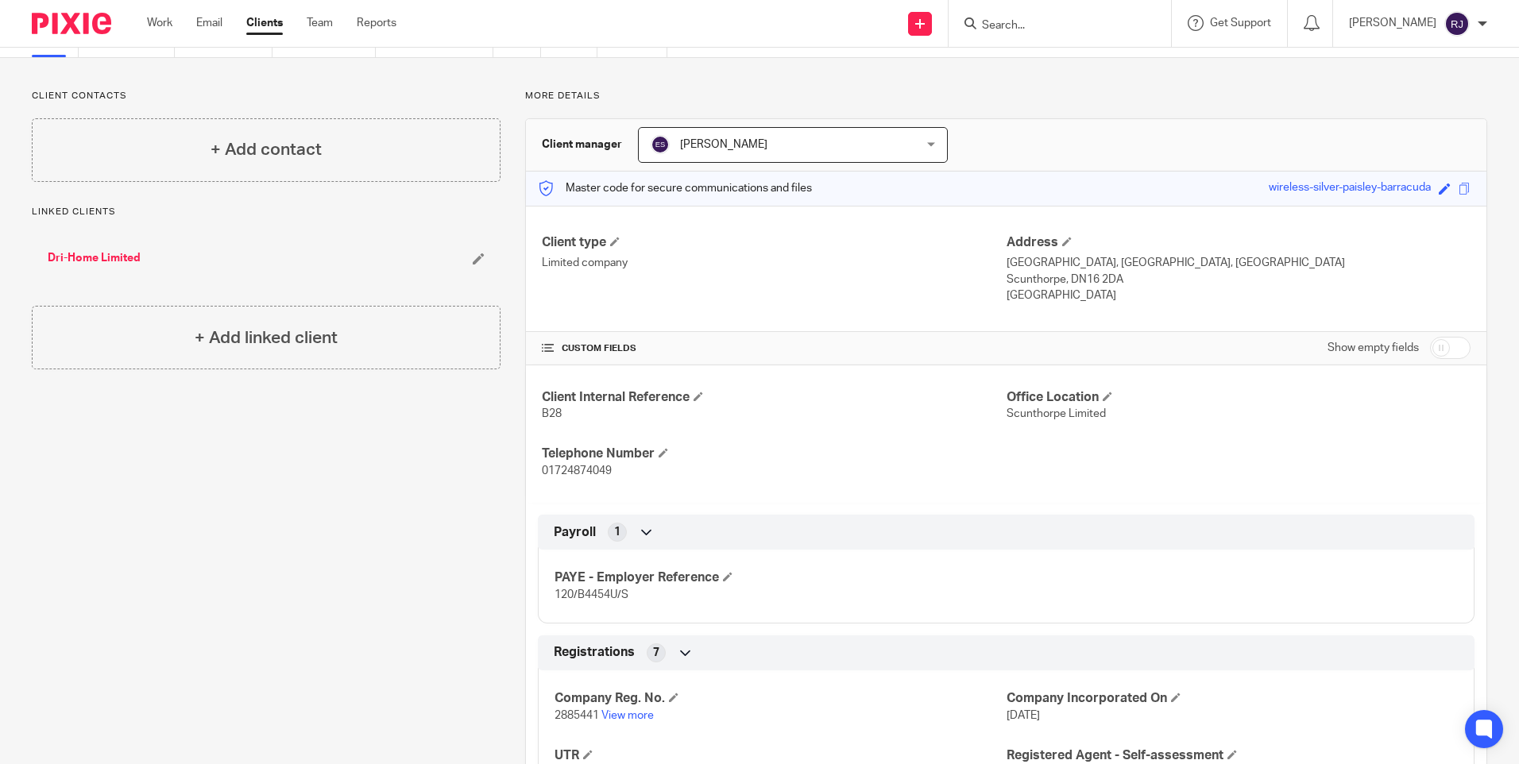
click at [1477, 20] on div "[PERSON_NAME]" at bounding box center [1418, 23] width 138 height 25
click at [1404, 108] on span "Logout" at bounding box center [1414, 110] width 36 height 11
